Goal: Task Accomplishment & Management: Manage account settings

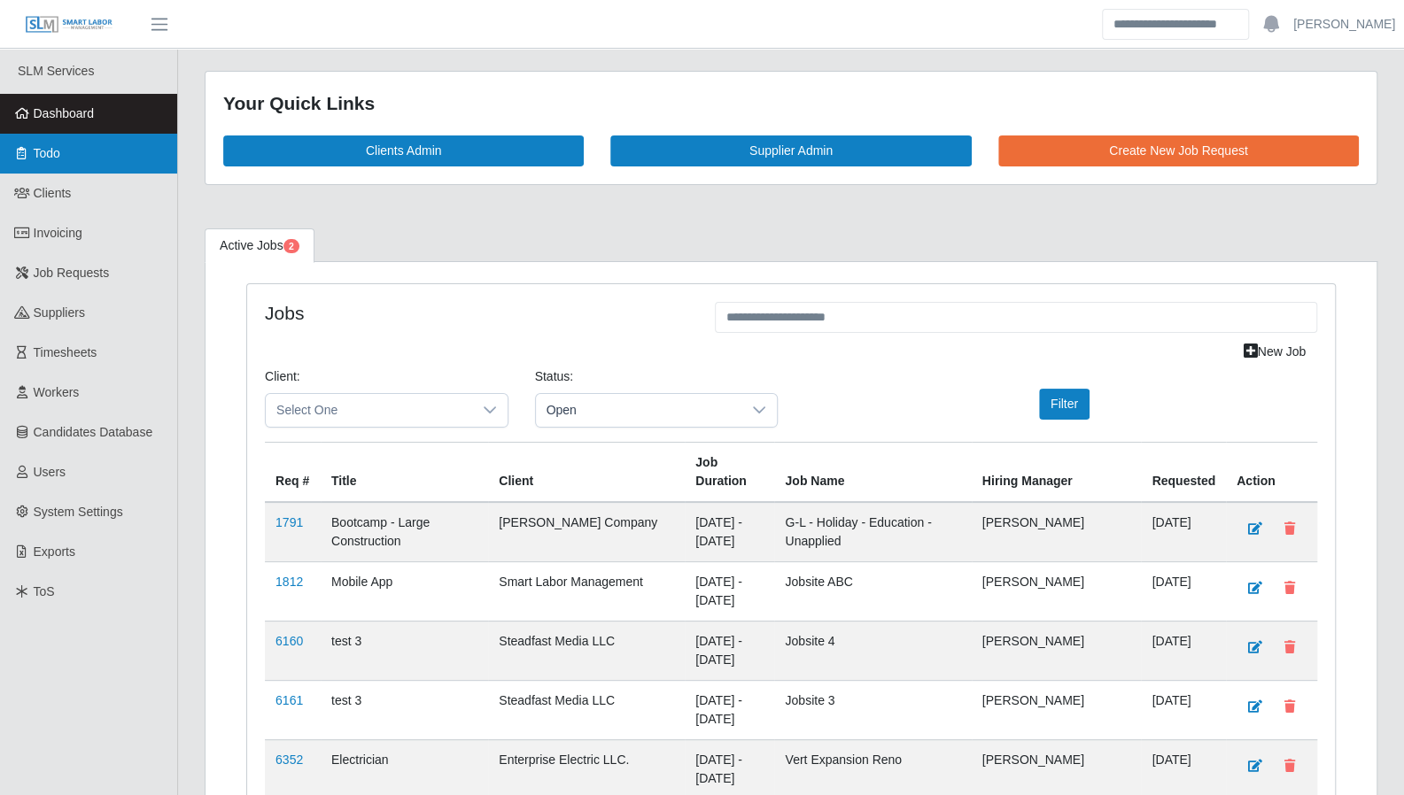
click at [85, 158] on link "Todo" at bounding box center [88, 154] width 177 height 40
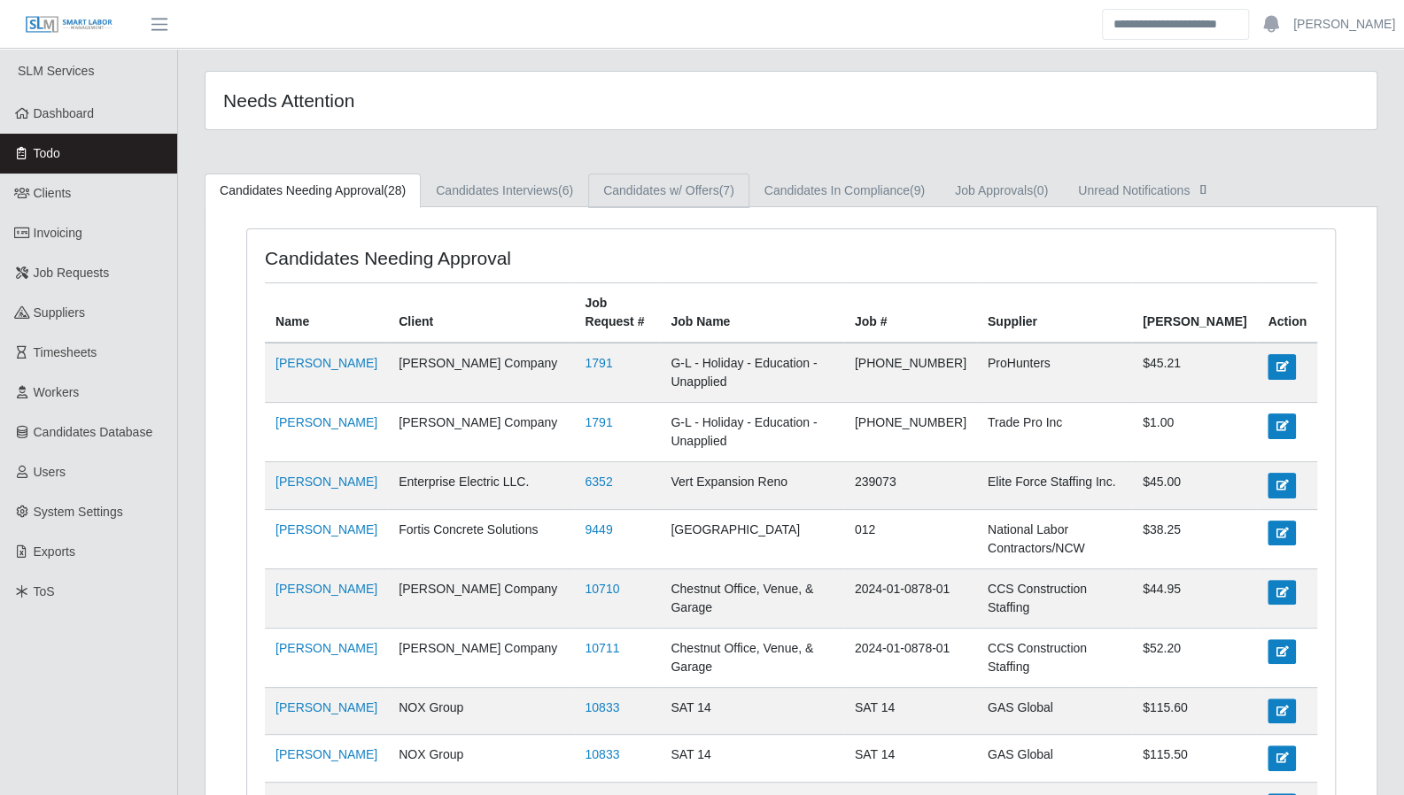
click at [628, 189] on link "Candidates w/ Offers (7)" at bounding box center [668, 191] width 161 height 35
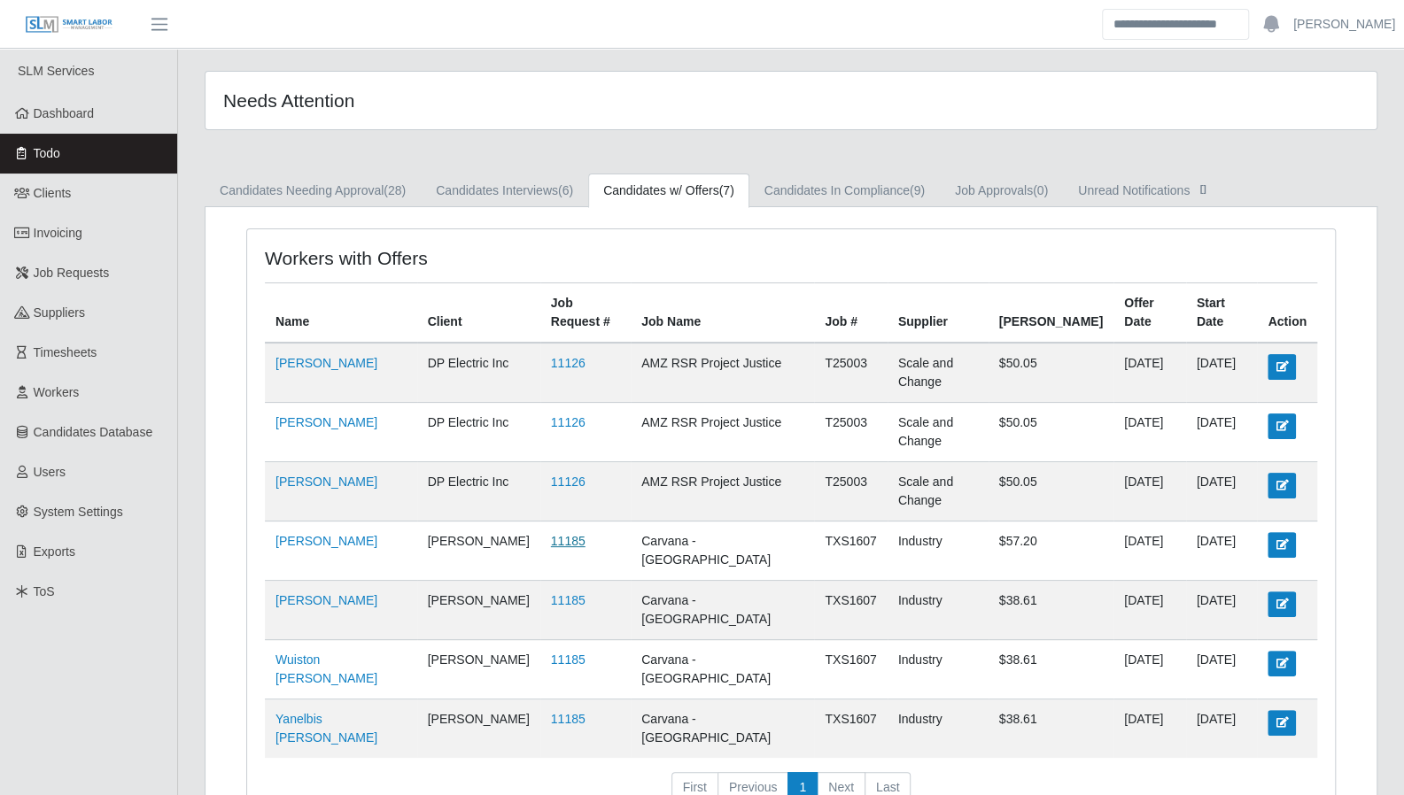
click at [551, 534] on link "11185" at bounding box center [568, 541] width 35 height 14
drag, startPoint x: 89, startPoint y: 126, endPoint x: 103, endPoint y: 126, distance: 13.3
click at [89, 126] on link "Dashboard" at bounding box center [88, 114] width 177 height 40
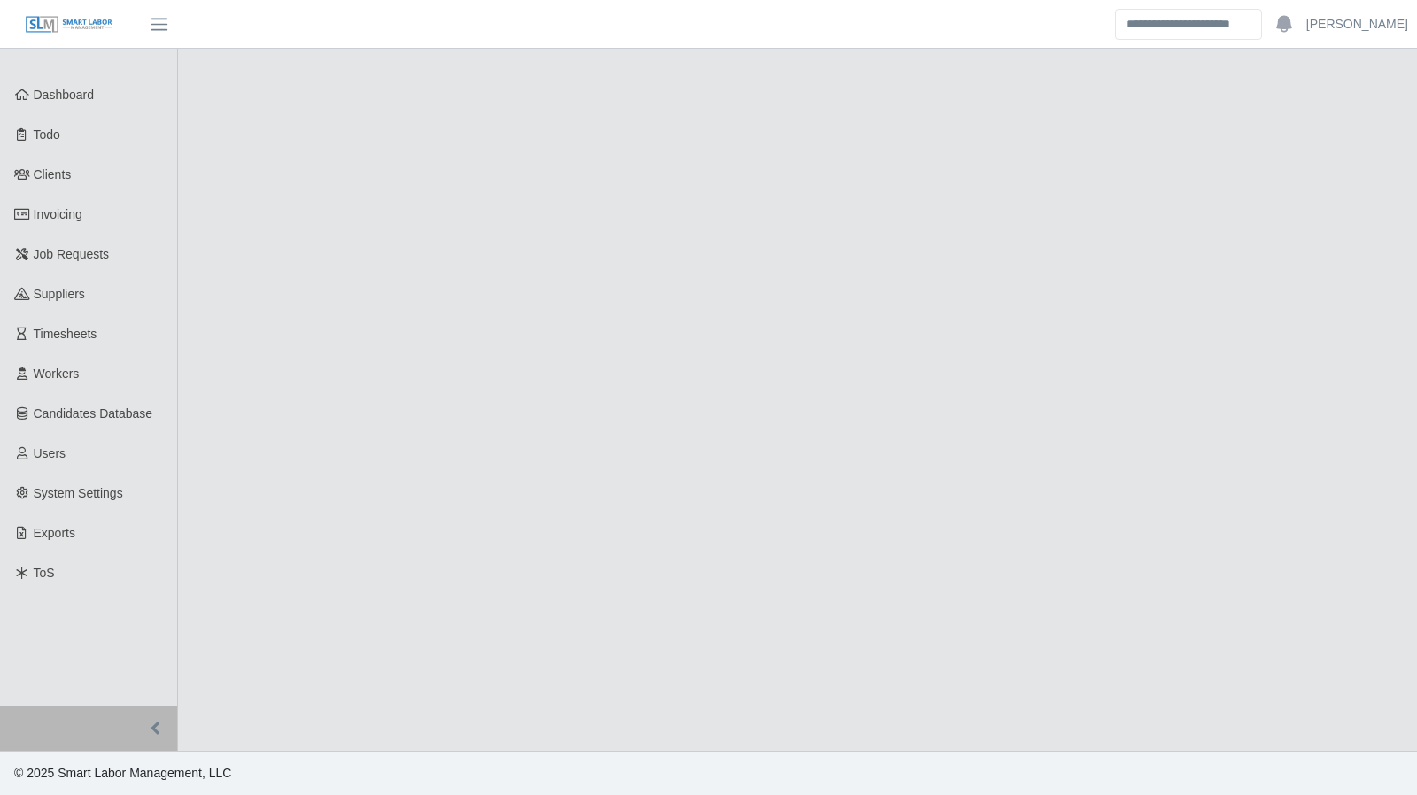
select select "****"
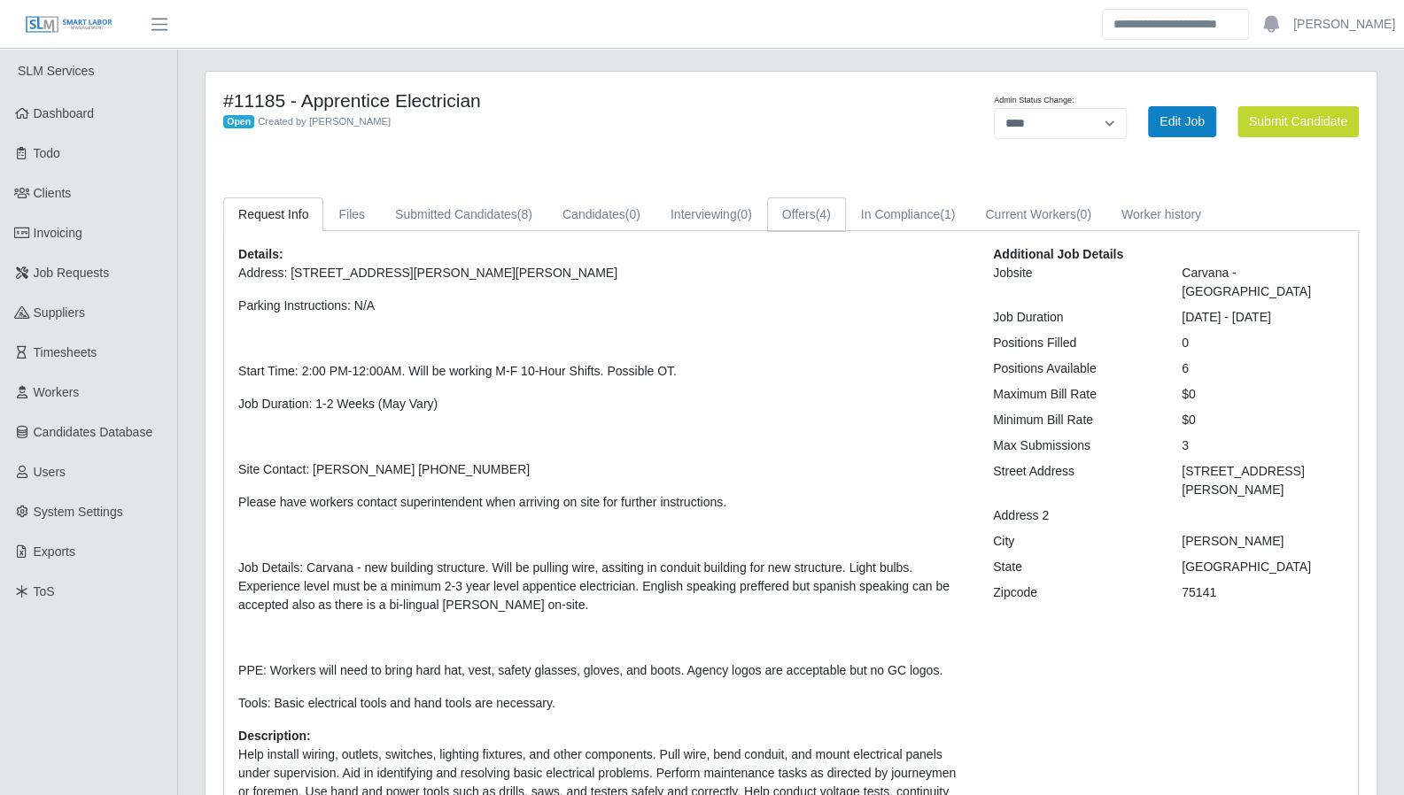
click at [788, 222] on link "Offers (4)" at bounding box center [806, 214] width 79 height 35
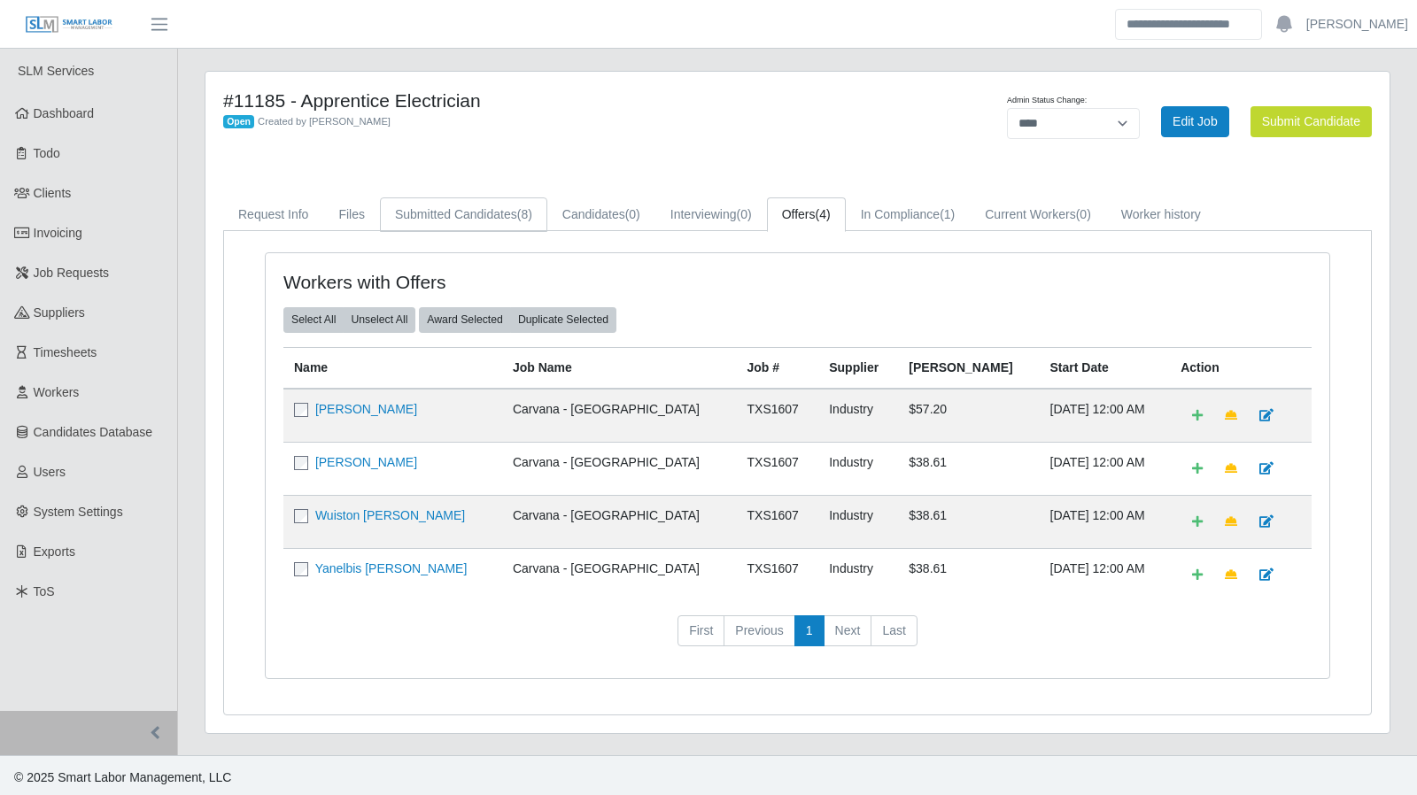
click at [501, 220] on link "Submitted Candidates (8)" at bounding box center [463, 214] width 167 height 35
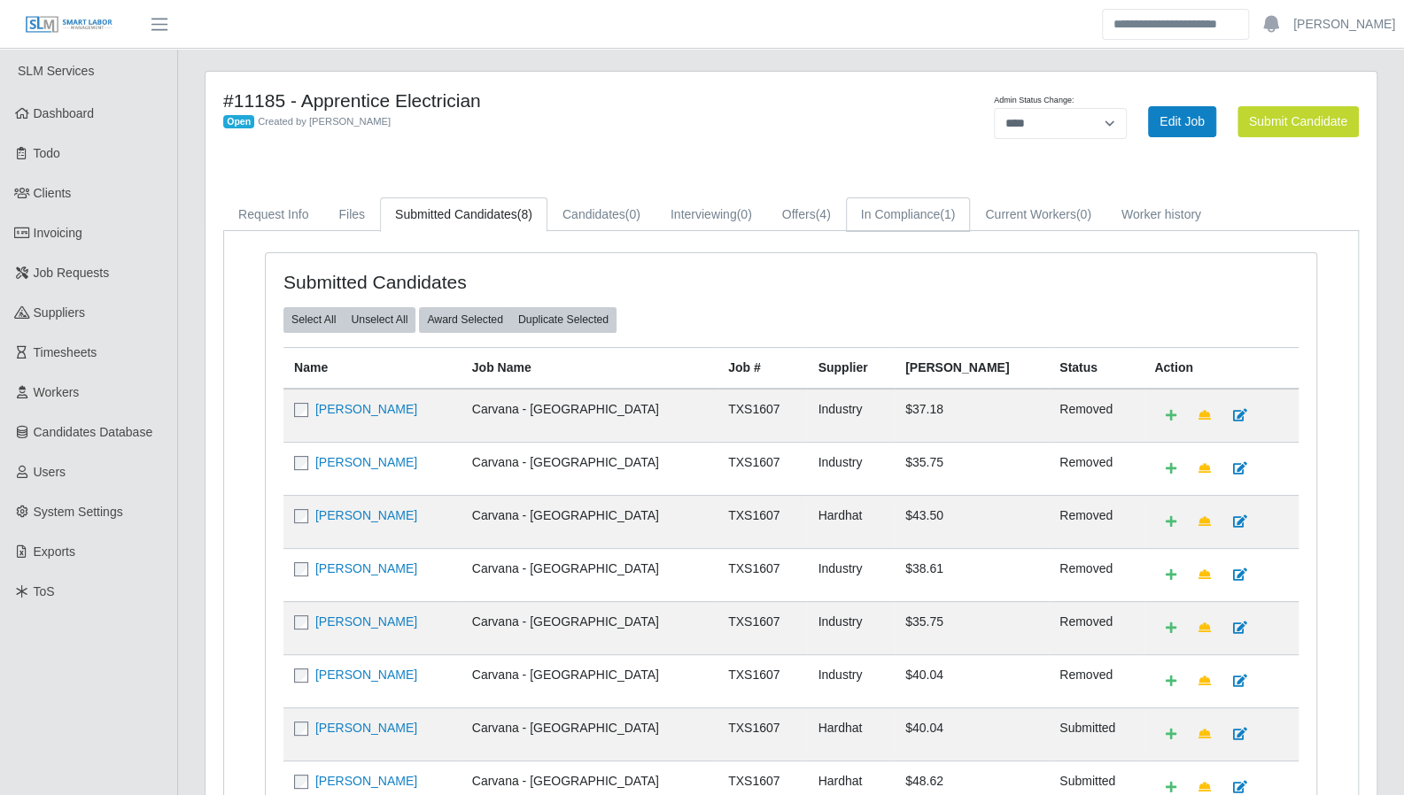
click at [958, 216] on link "In Compliance (1)" at bounding box center [908, 214] width 125 height 35
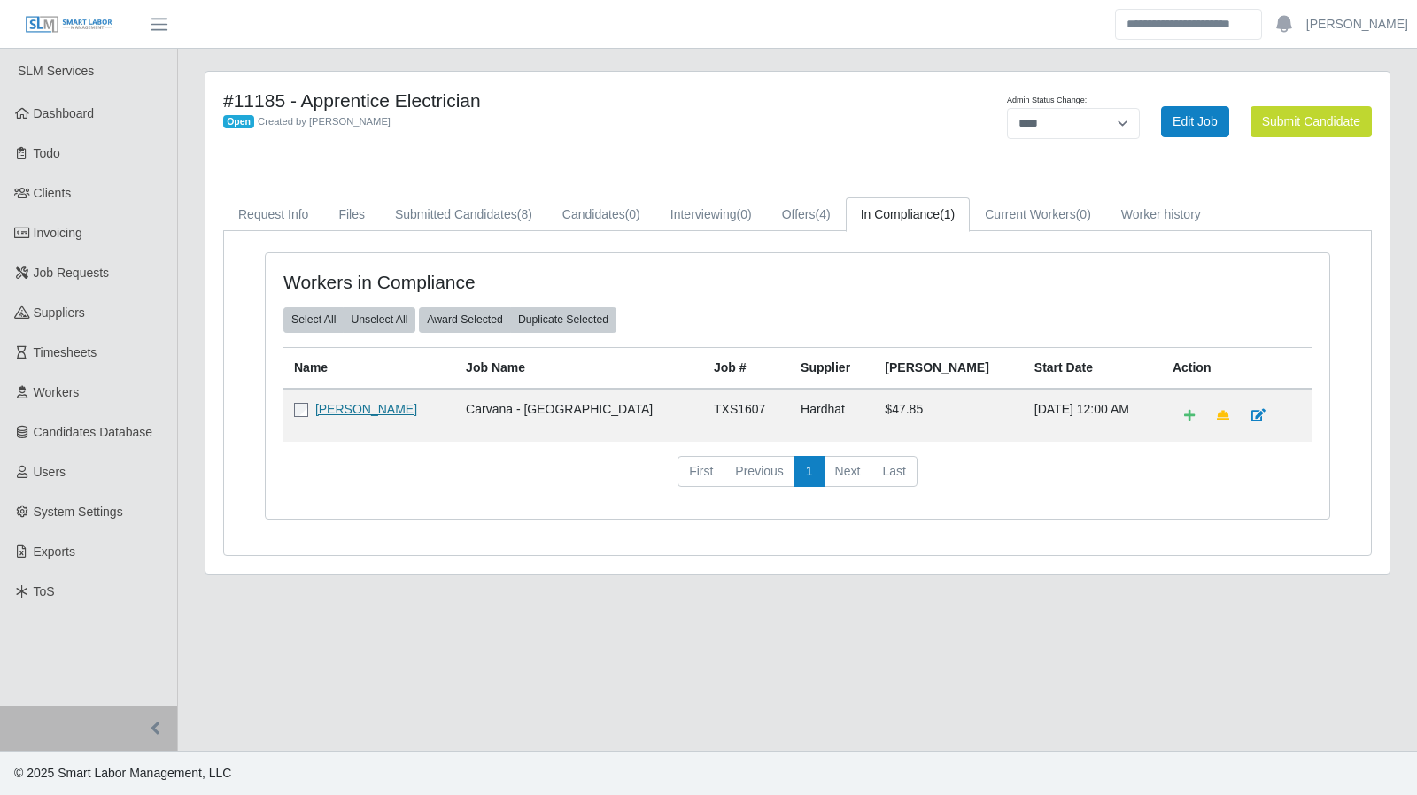
click at [386, 410] on link "Jose Arriaga Gallegos" at bounding box center [366, 409] width 102 height 14
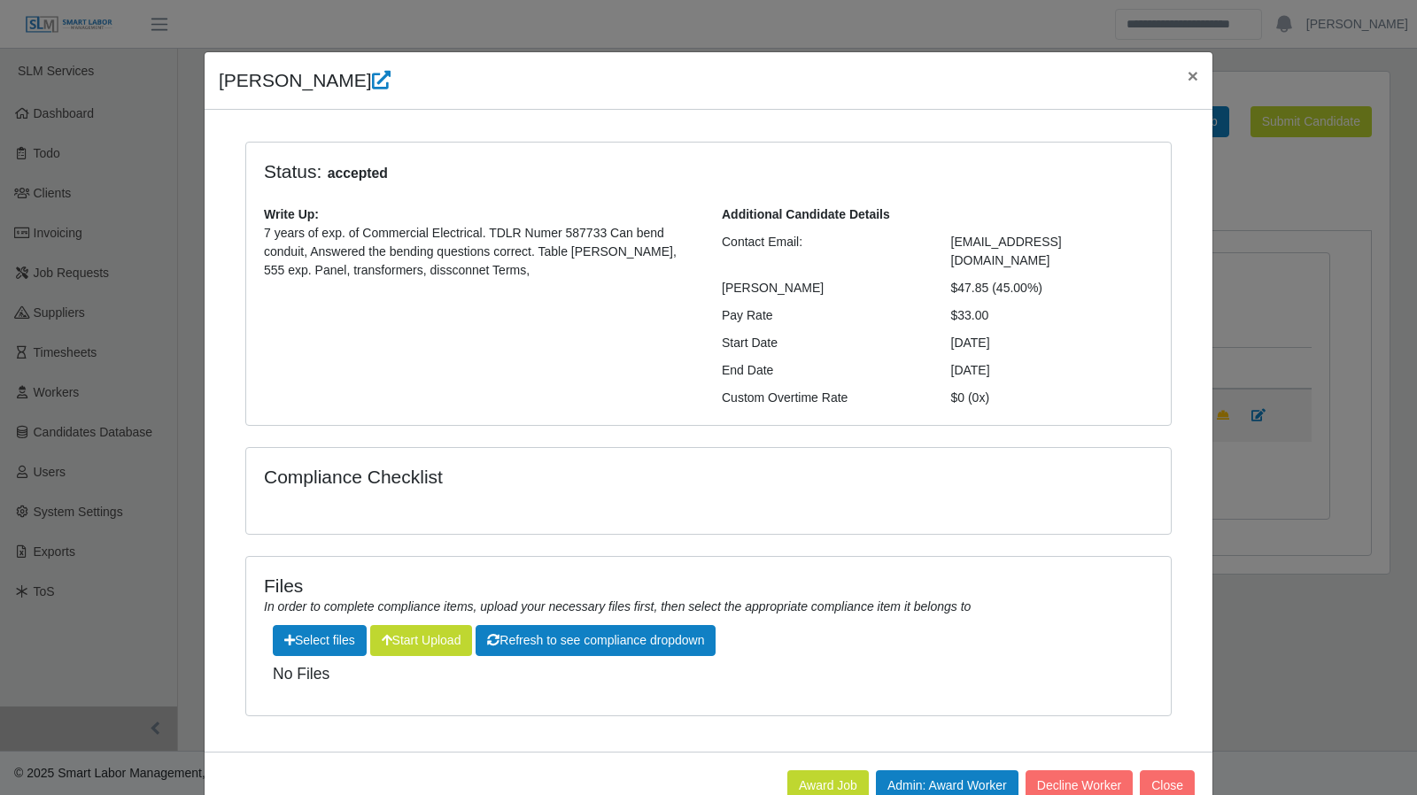
scroll to position [36, 0]
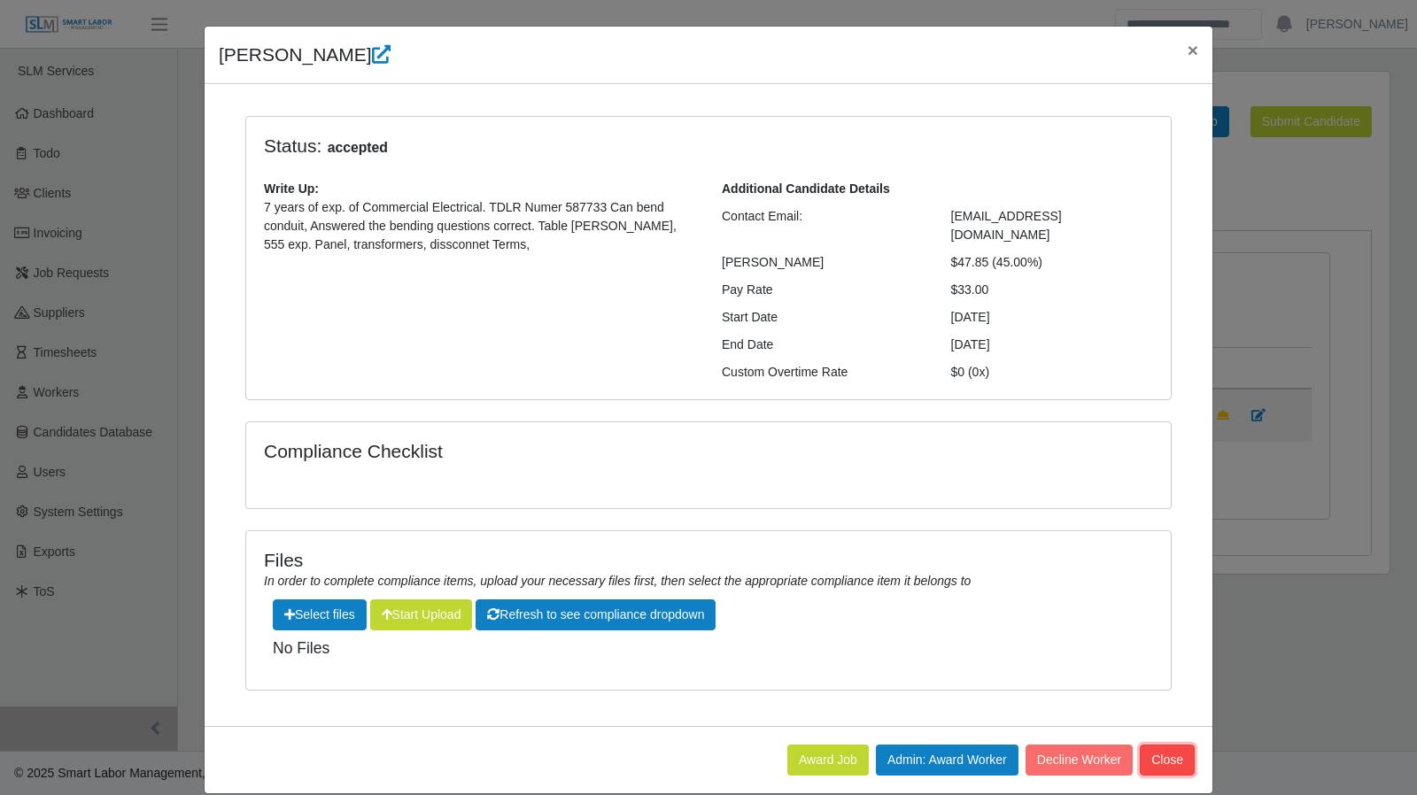
click at [1169, 745] on button "Close" at bounding box center [1167, 760] width 55 height 31
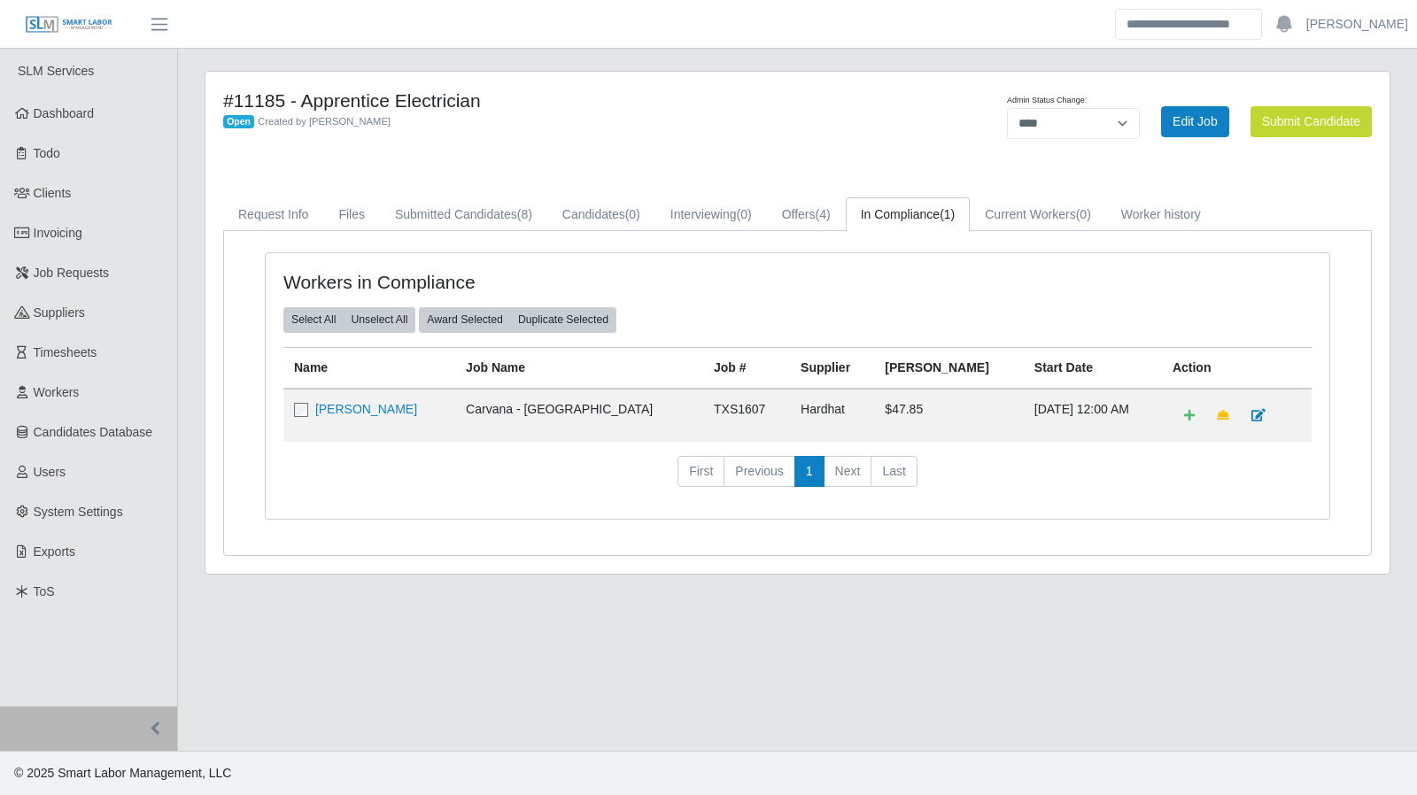
drag, startPoint x: 1149, startPoint y: 644, endPoint x: 586, endPoint y: 469, distance: 588.8
click at [1141, 639] on main "#11185 - Apprentice Electrician Open Created by Andrea Balahoski Admin Status C…" at bounding box center [797, 400] width 1239 height 702
click at [54, 150] on span "Todo" at bounding box center [47, 153] width 27 height 14
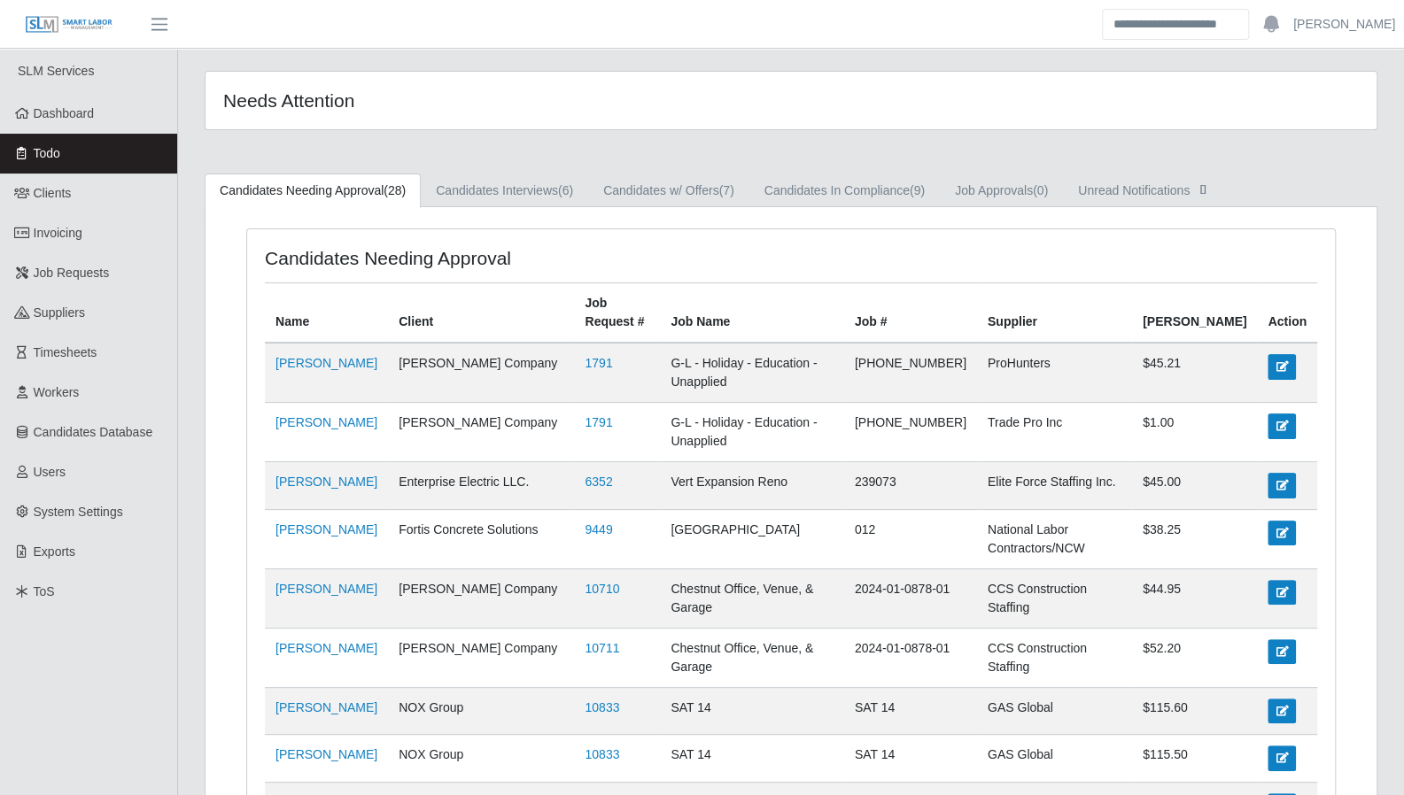
click at [56, 167] on link "Todo" at bounding box center [88, 154] width 177 height 40
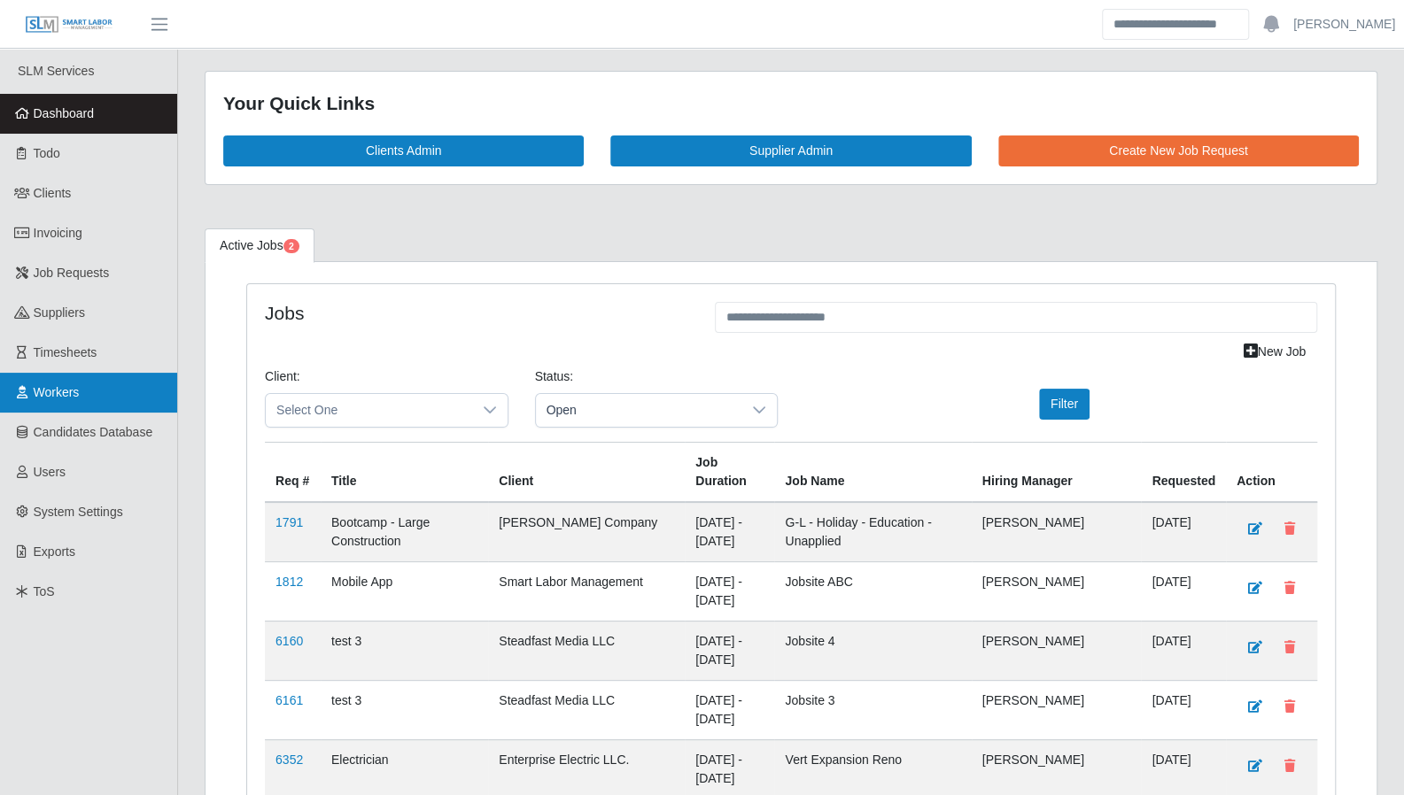
click at [66, 387] on span "Workers" at bounding box center [57, 392] width 46 height 14
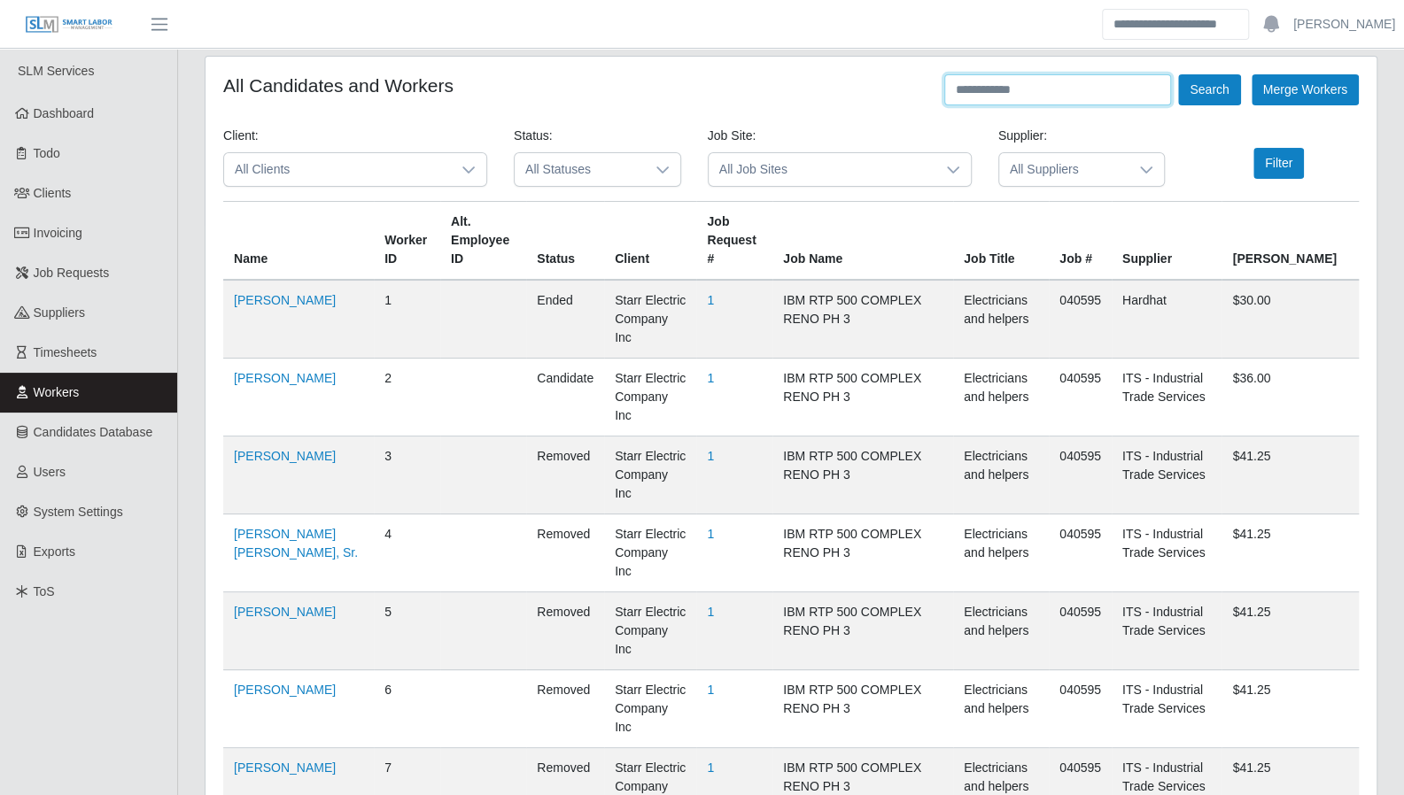
click at [998, 90] on input "text" at bounding box center [1057, 89] width 227 height 31
type input "******"
click at [1178, 74] on button "Search" at bounding box center [1209, 89] width 62 height 31
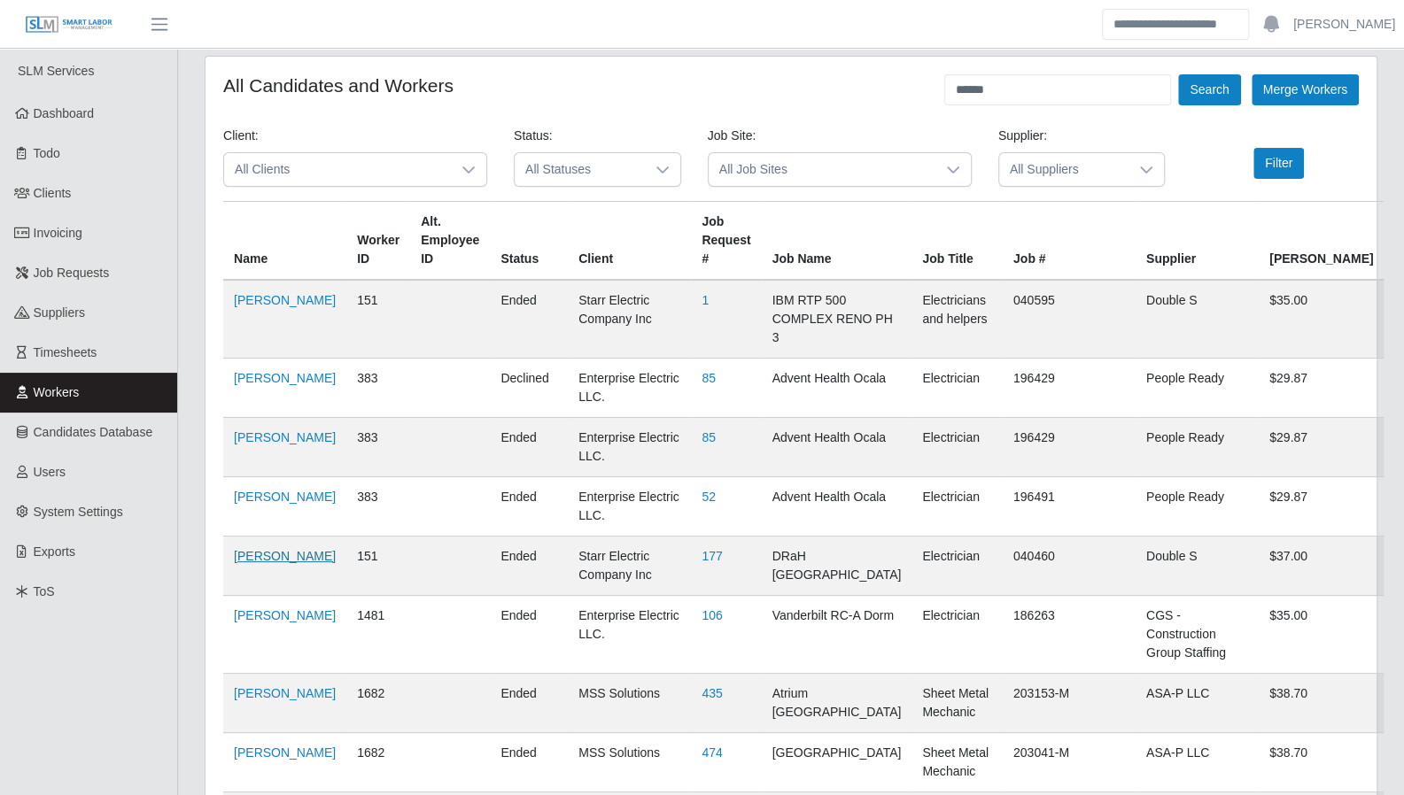
click at [266, 552] on link "Marlon Obeth Matute-Romero" at bounding box center [285, 556] width 102 height 14
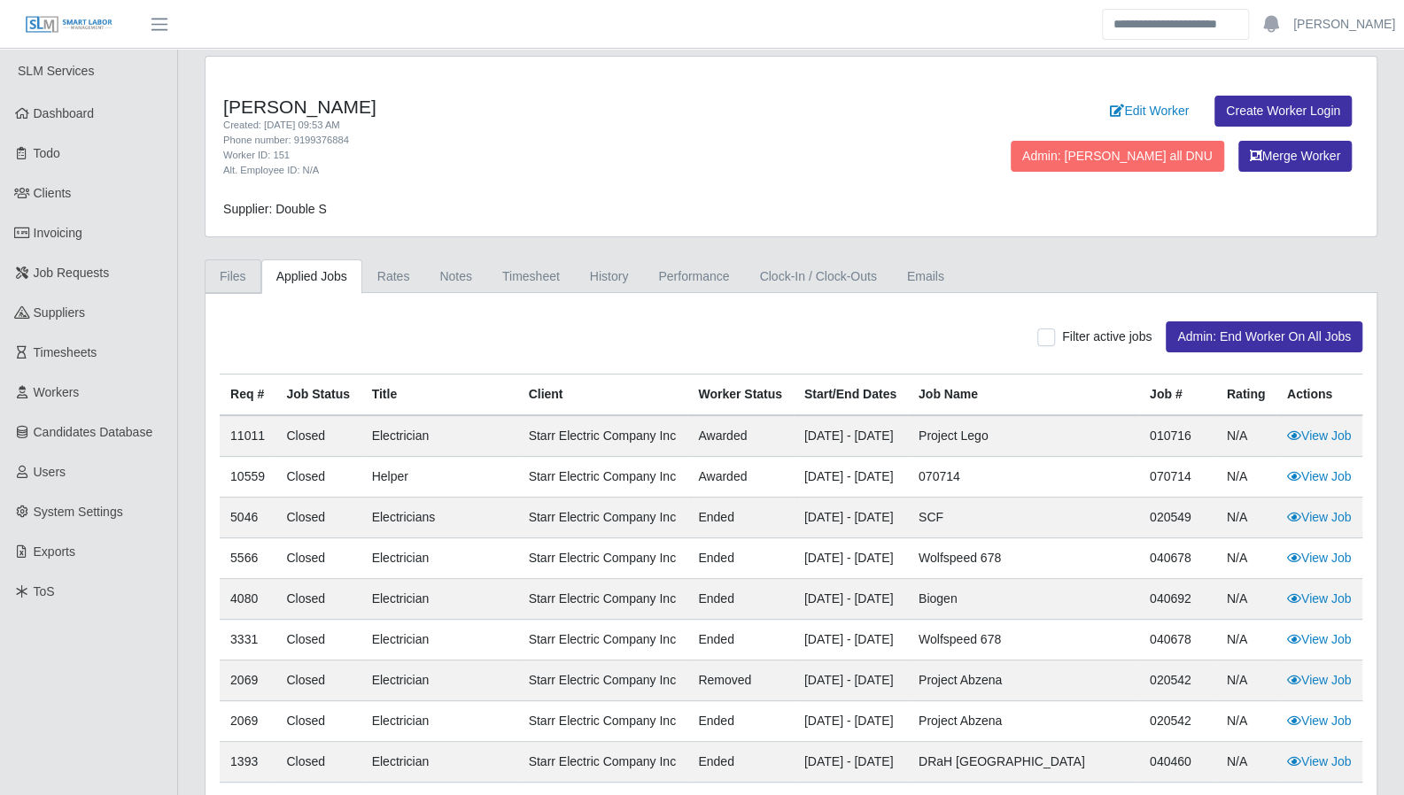
click at [234, 282] on link "Files" at bounding box center [233, 276] width 57 height 35
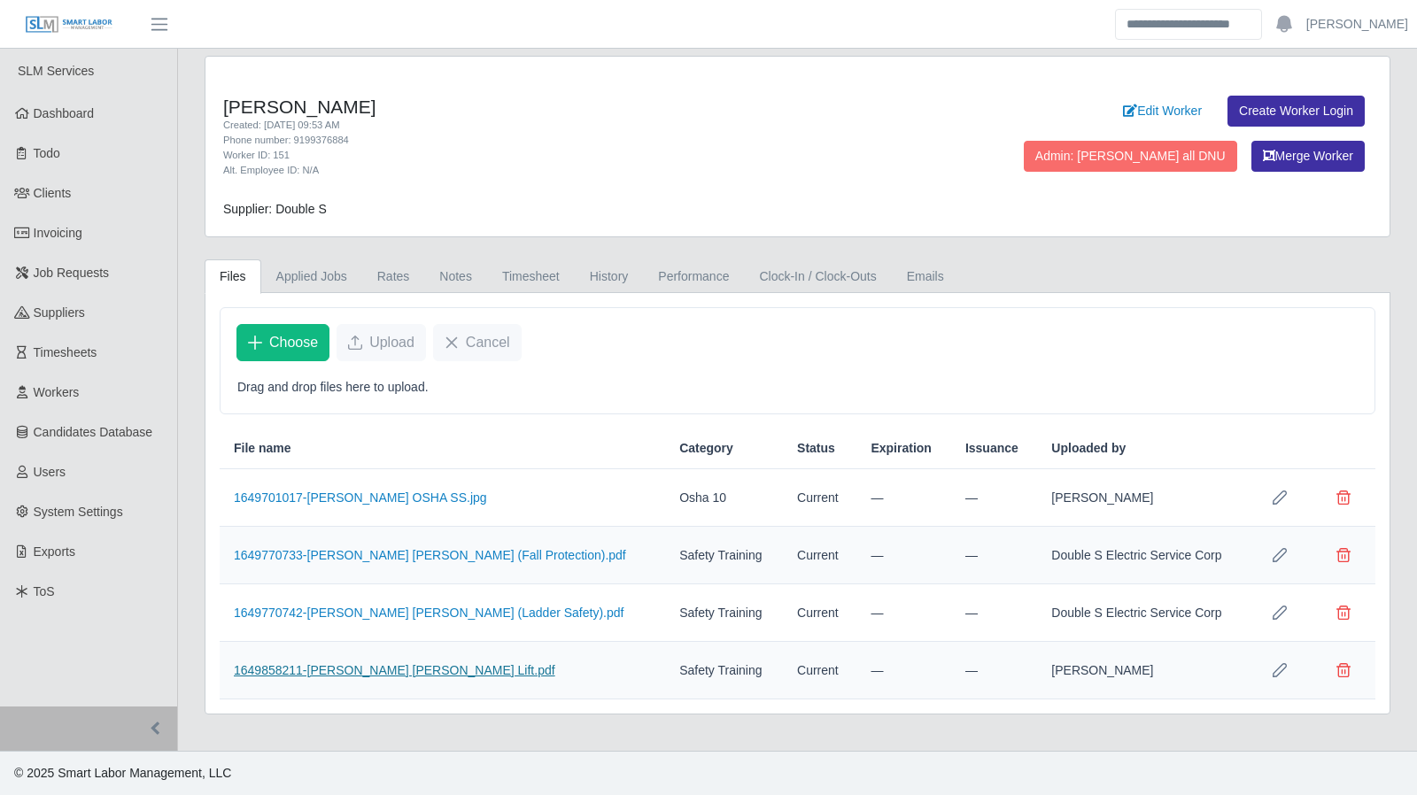
click at [484, 663] on link "1649858211-[PERSON_NAME] [PERSON_NAME] Lift.pdf" at bounding box center [394, 670] width 321 height 14
click at [494, 550] on link "1649770733-[PERSON_NAME] [PERSON_NAME] (Fall Protection).pdf" at bounding box center [430, 555] width 392 height 14
click at [67, 128] on link "Dashboard" at bounding box center [88, 114] width 177 height 40
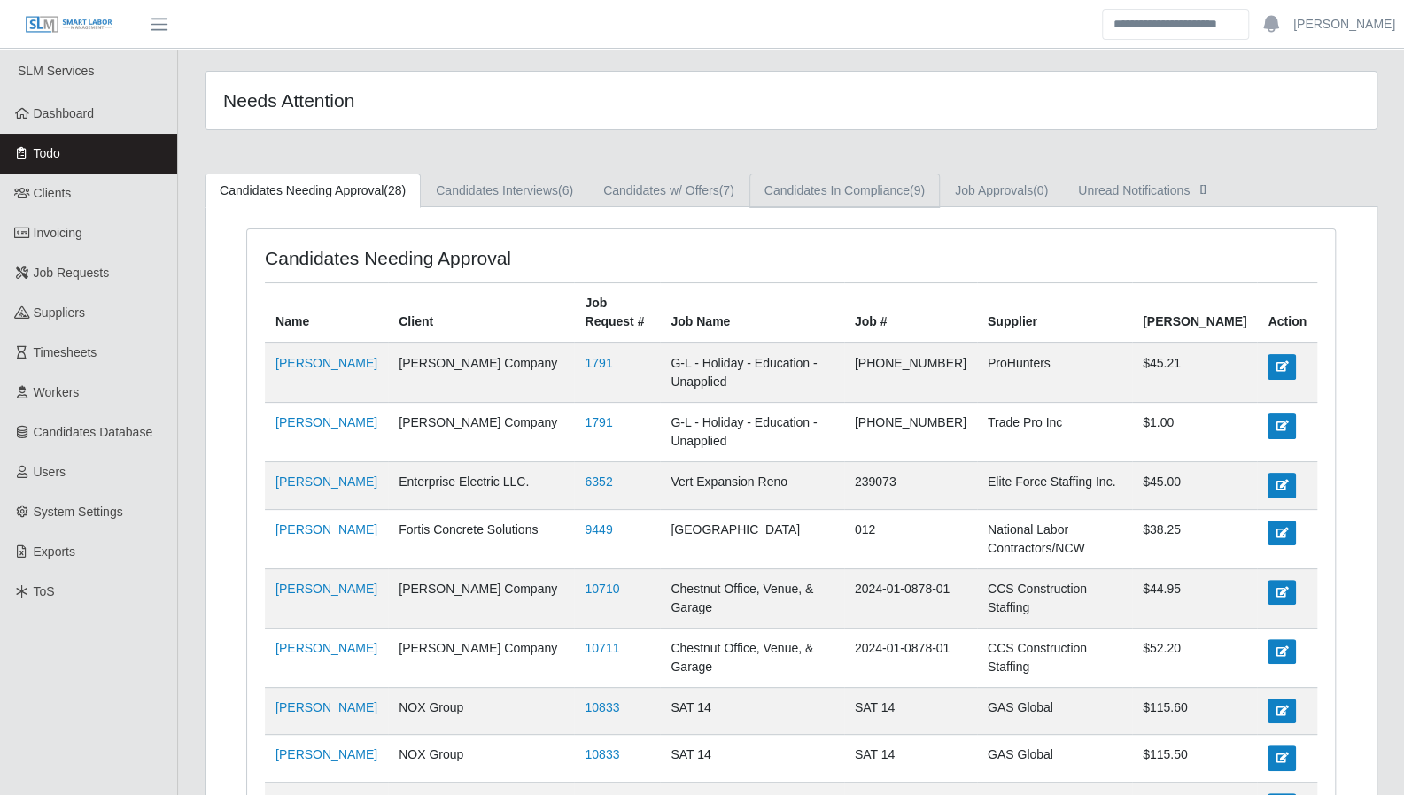
click at [850, 189] on link "Candidates In Compliance (9)" at bounding box center [844, 191] width 190 height 35
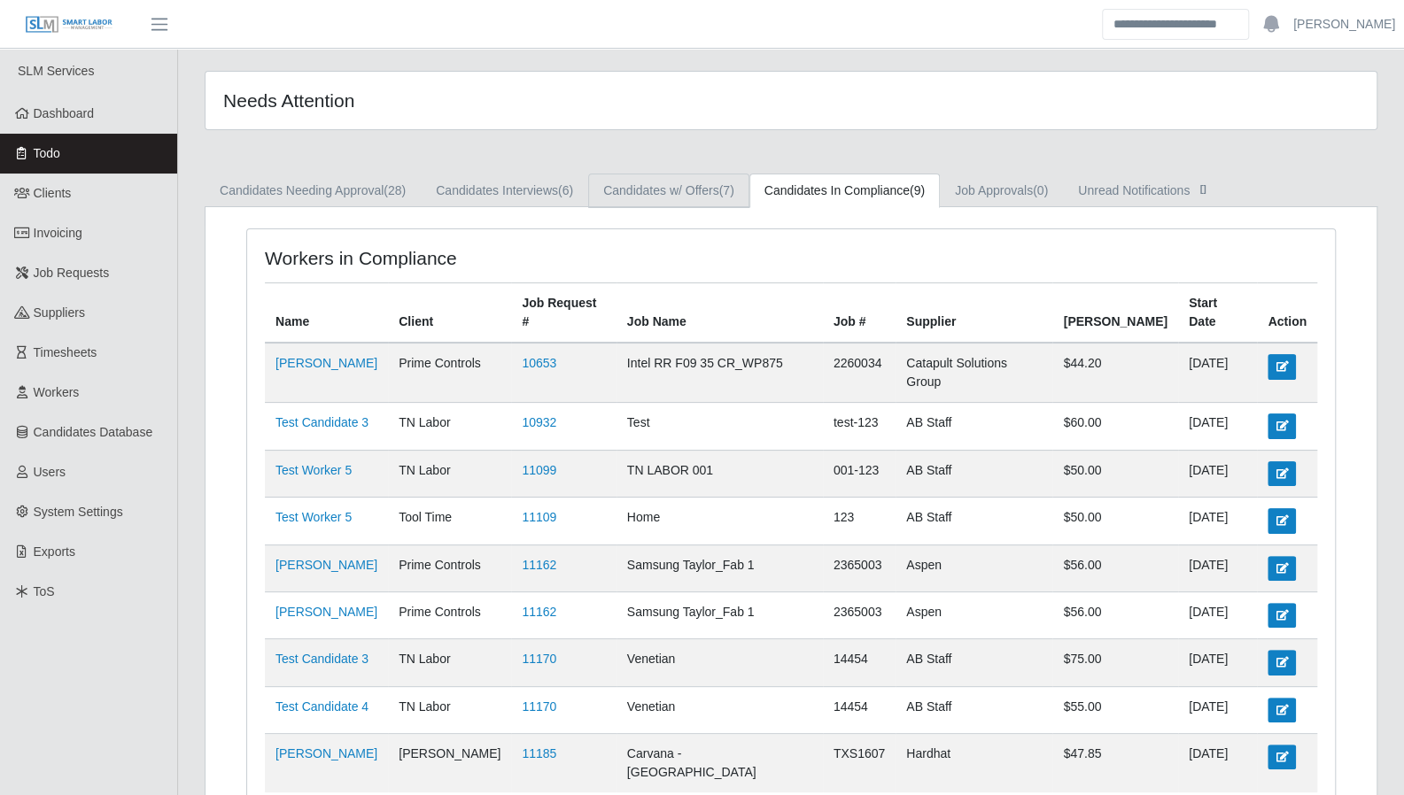
click at [702, 192] on link "Candidates w/ Offers (7)" at bounding box center [668, 191] width 161 height 35
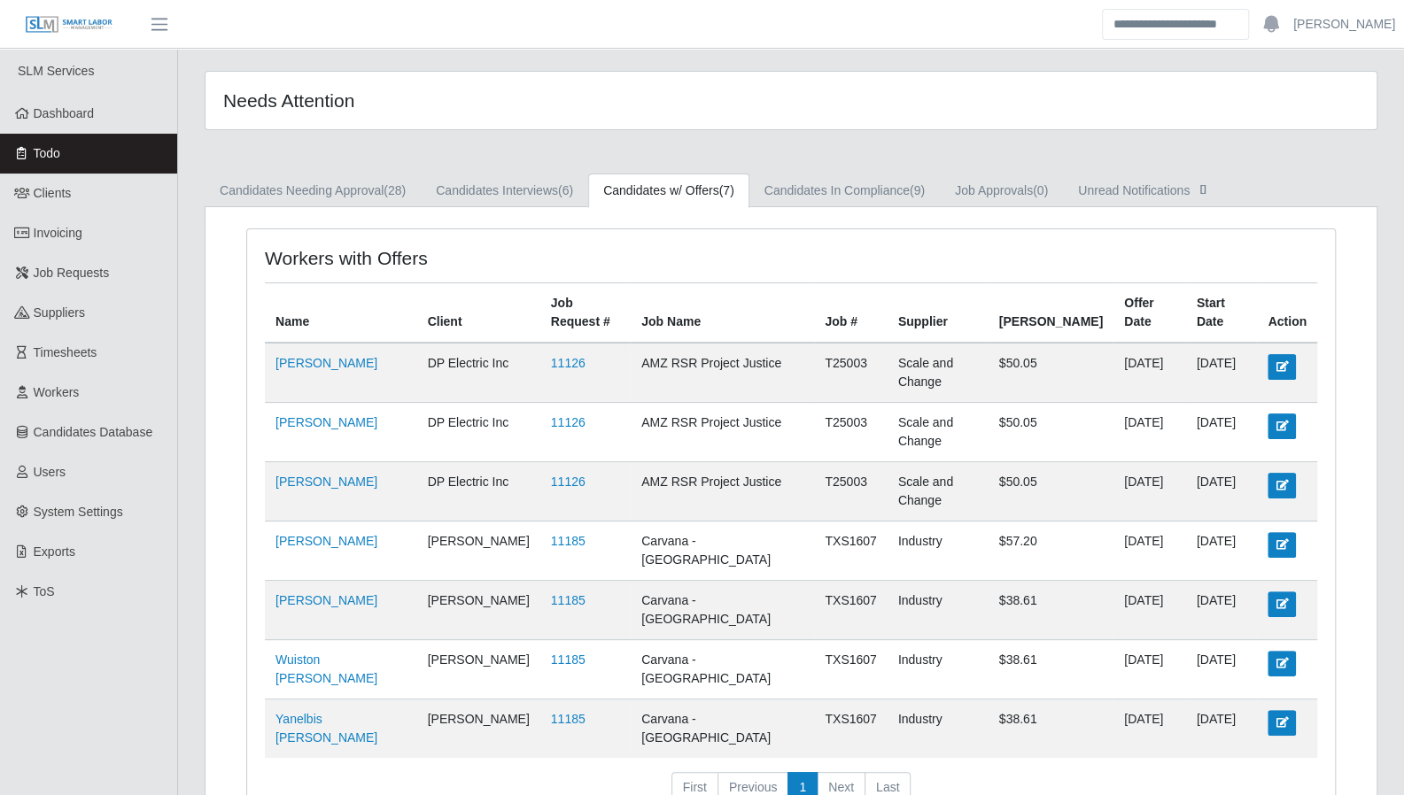
scroll to position [9, 0]
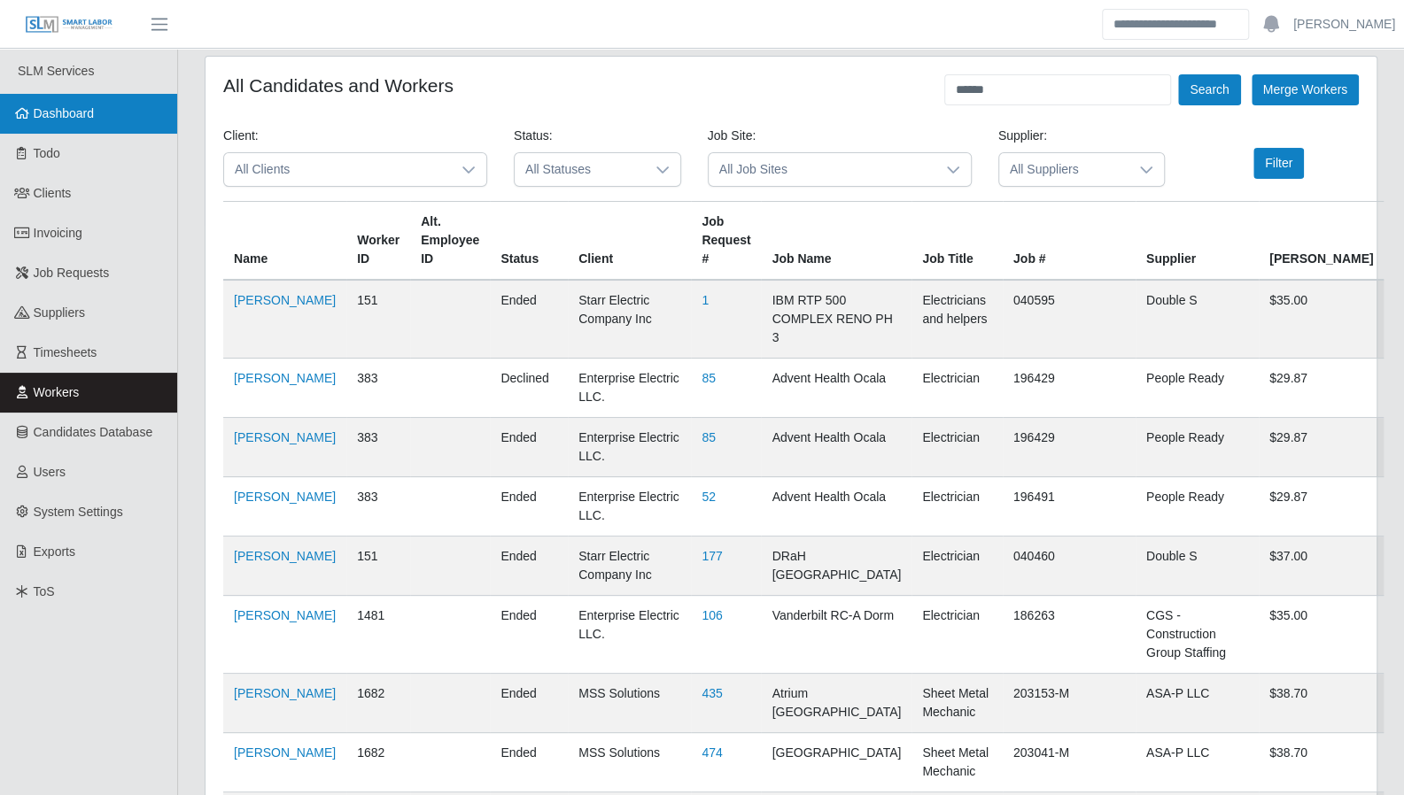
click at [90, 120] on span "Dashboard" at bounding box center [64, 113] width 61 height 14
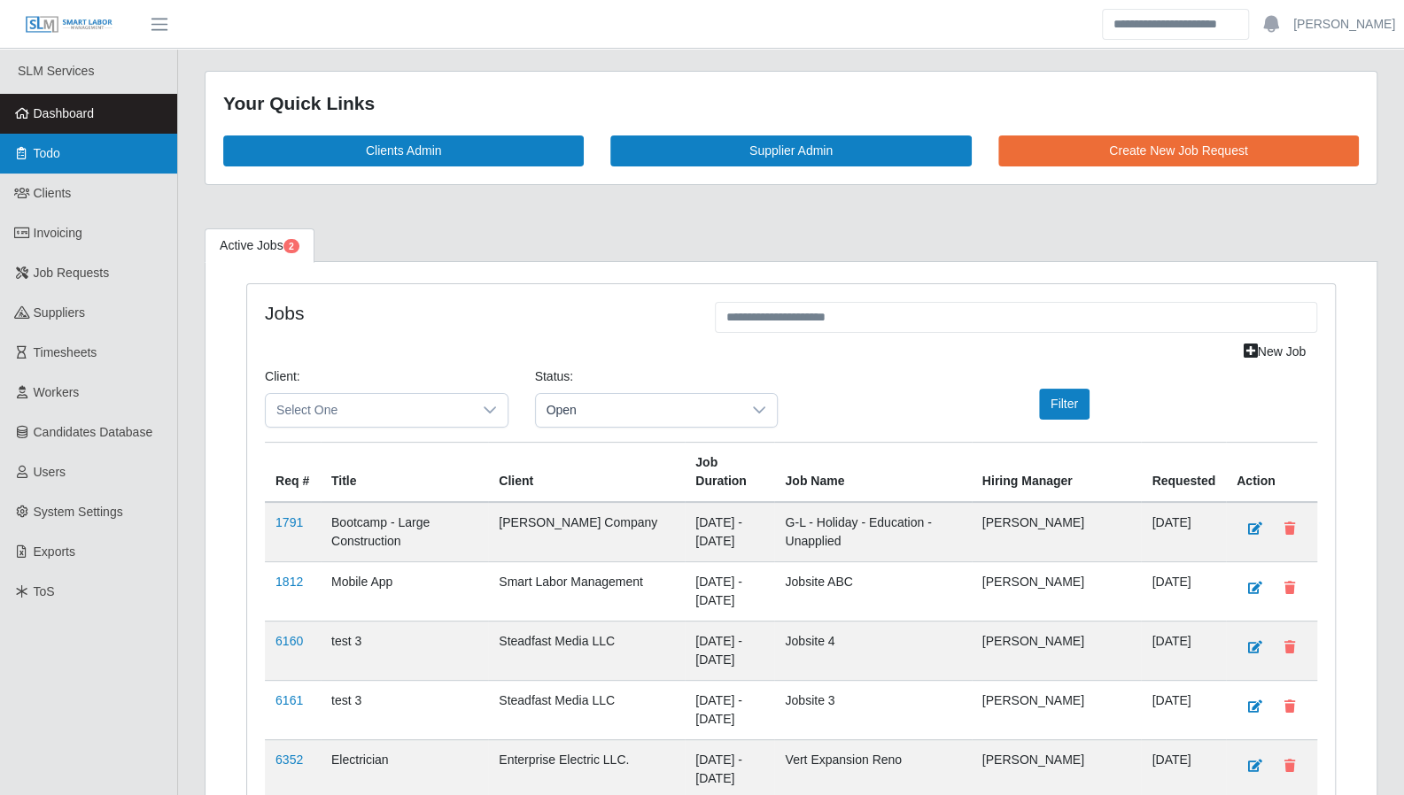
click at [75, 150] on link "Todo" at bounding box center [88, 154] width 177 height 40
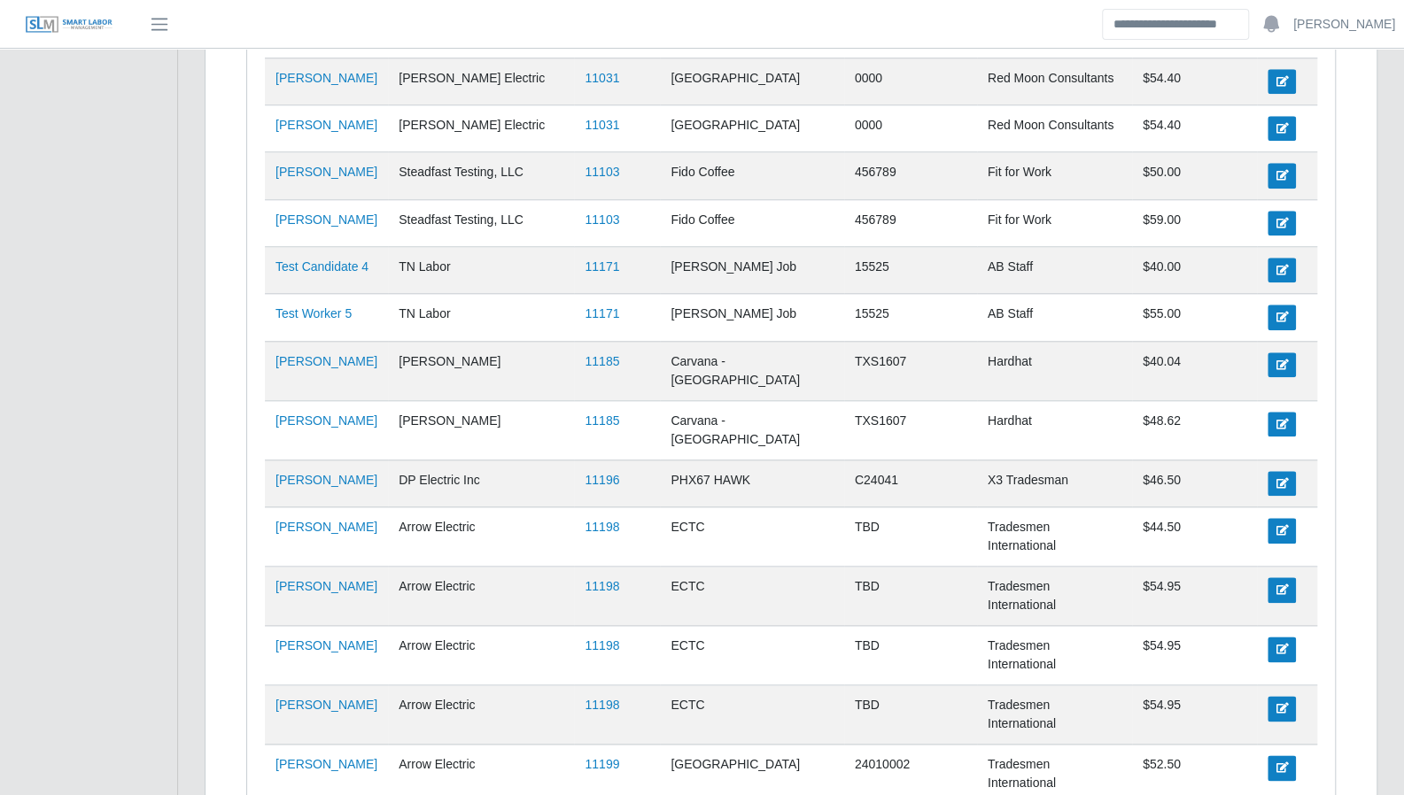
scroll to position [958, 0]
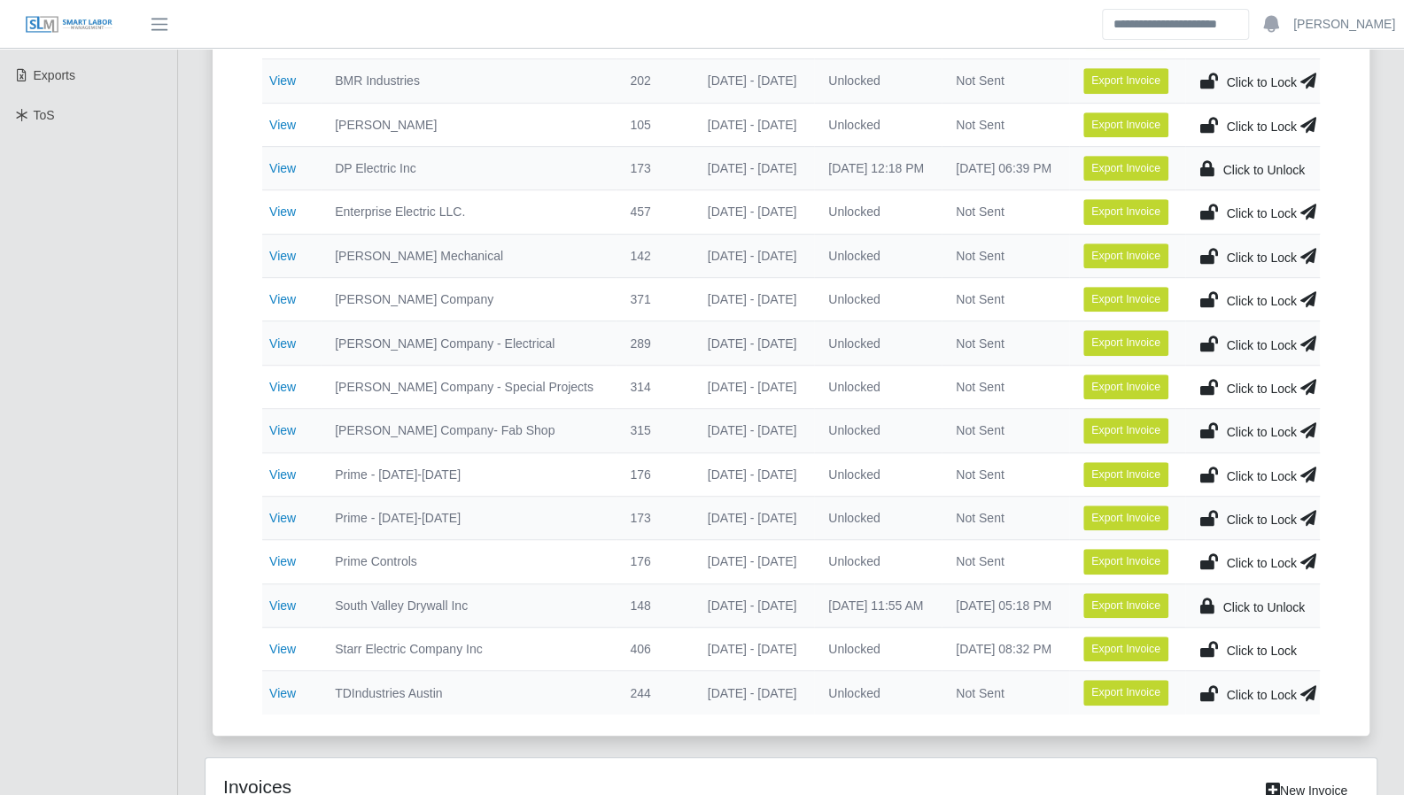
scroll to position [507, 0]
